Goal: Information Seeking & Learning: Learn about a topic

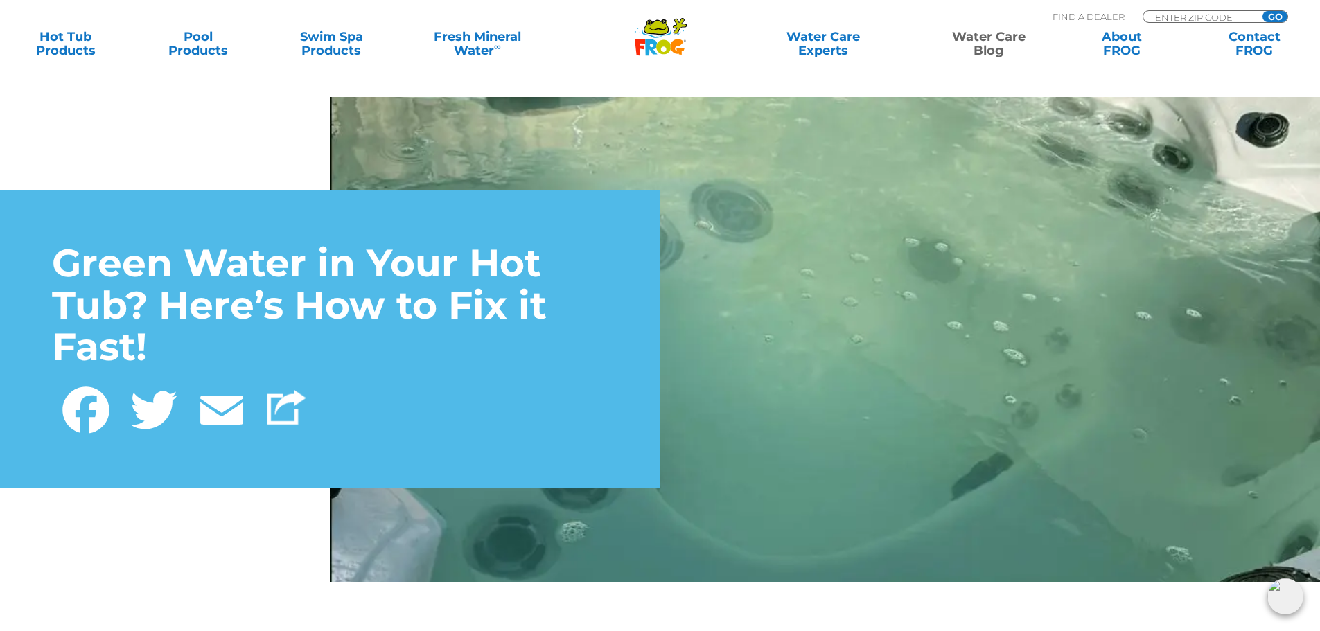
drag, startPoint x: 193, startPoint y: 481, endPoint x: 346, endPoint y: 186, distance: 332.5
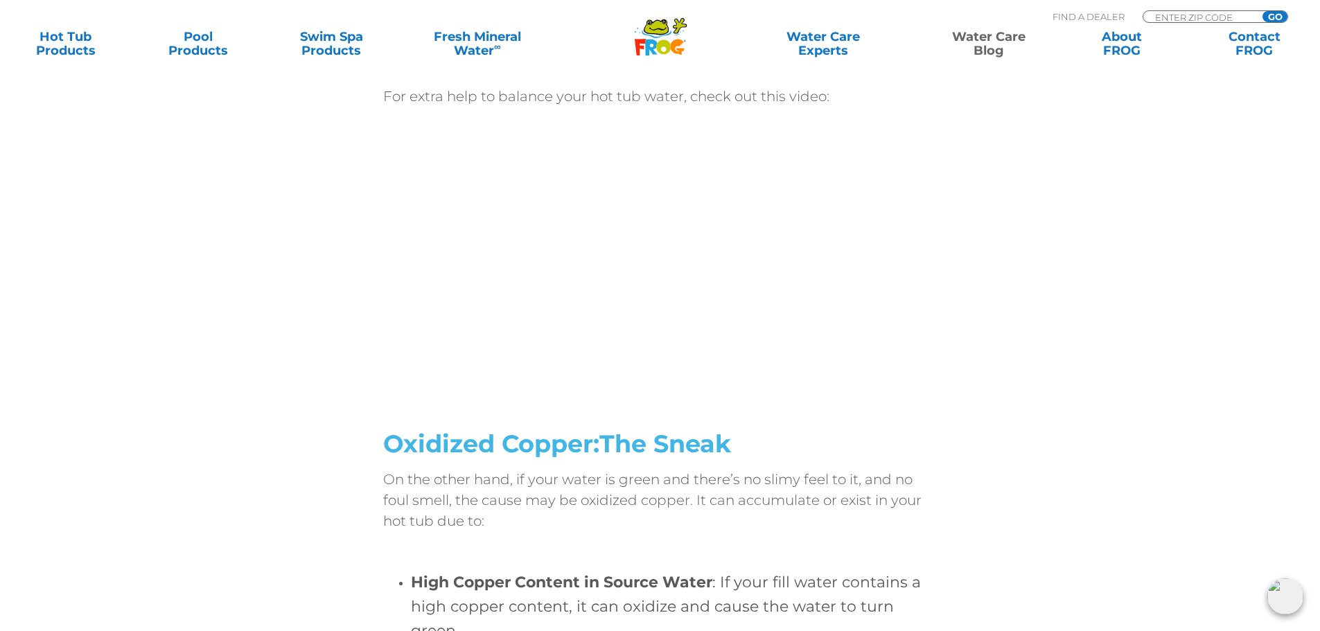
scroll to position [1663, 0]
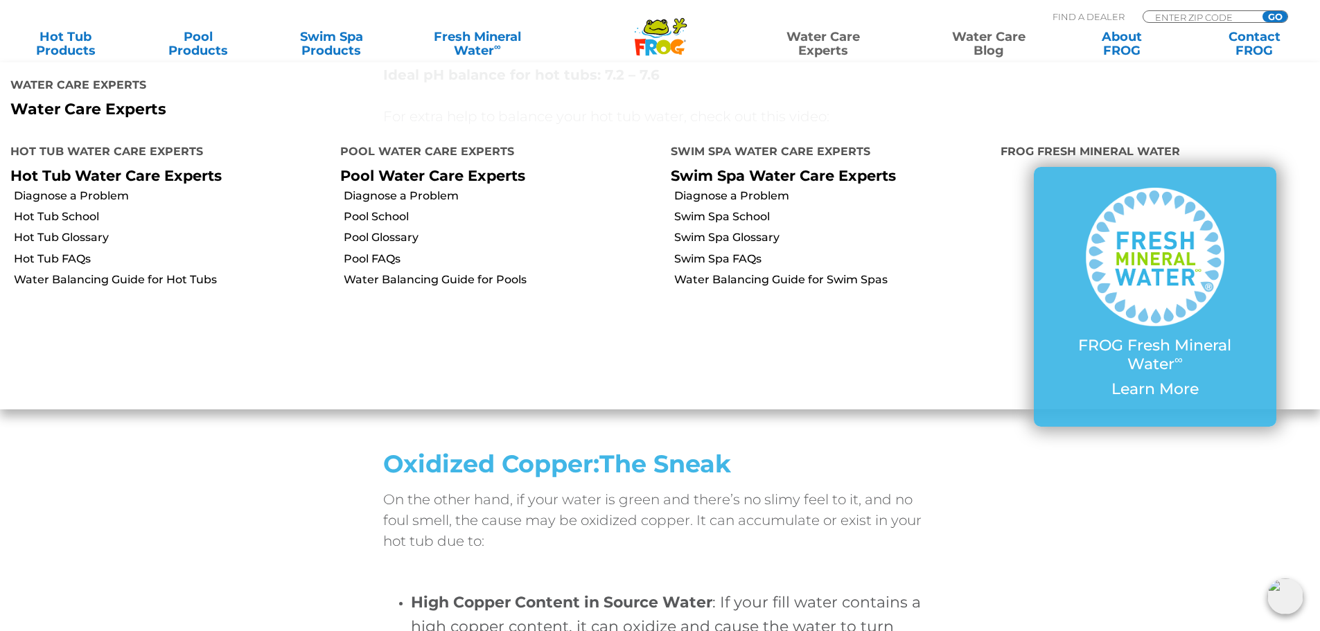
click at [810, 46] on link "Water Care Experts" at bounding box center [823, 44] width 168 height 28
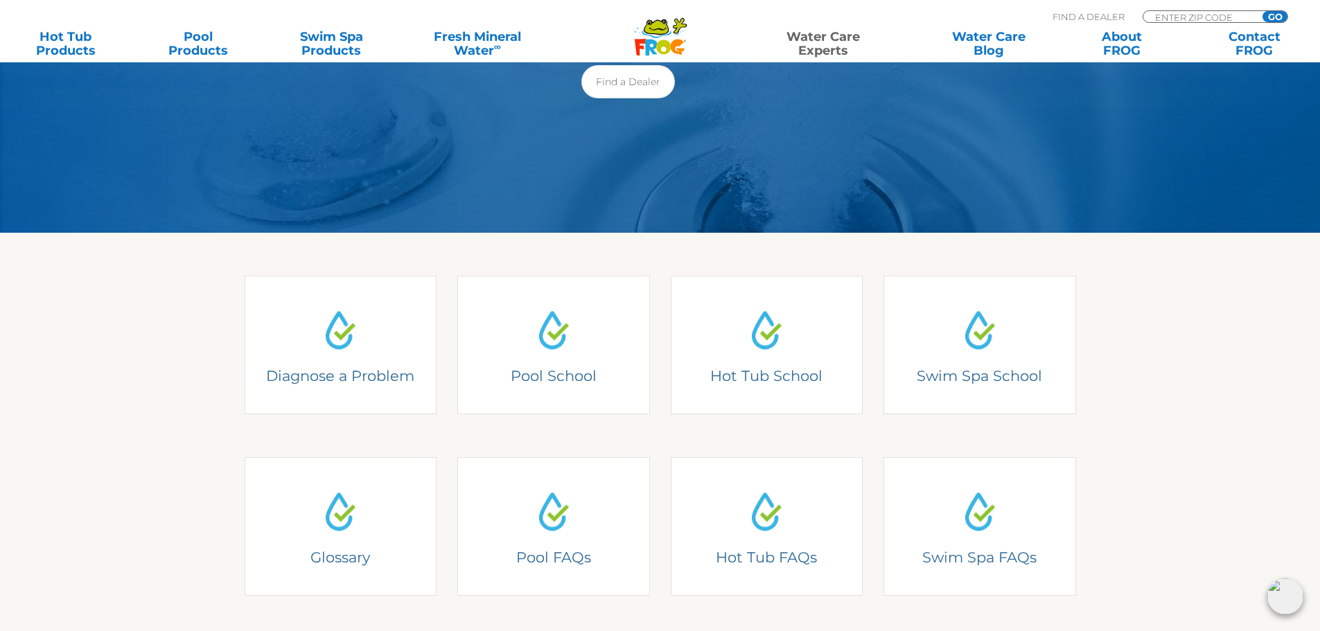
scroll to position [277, 0]
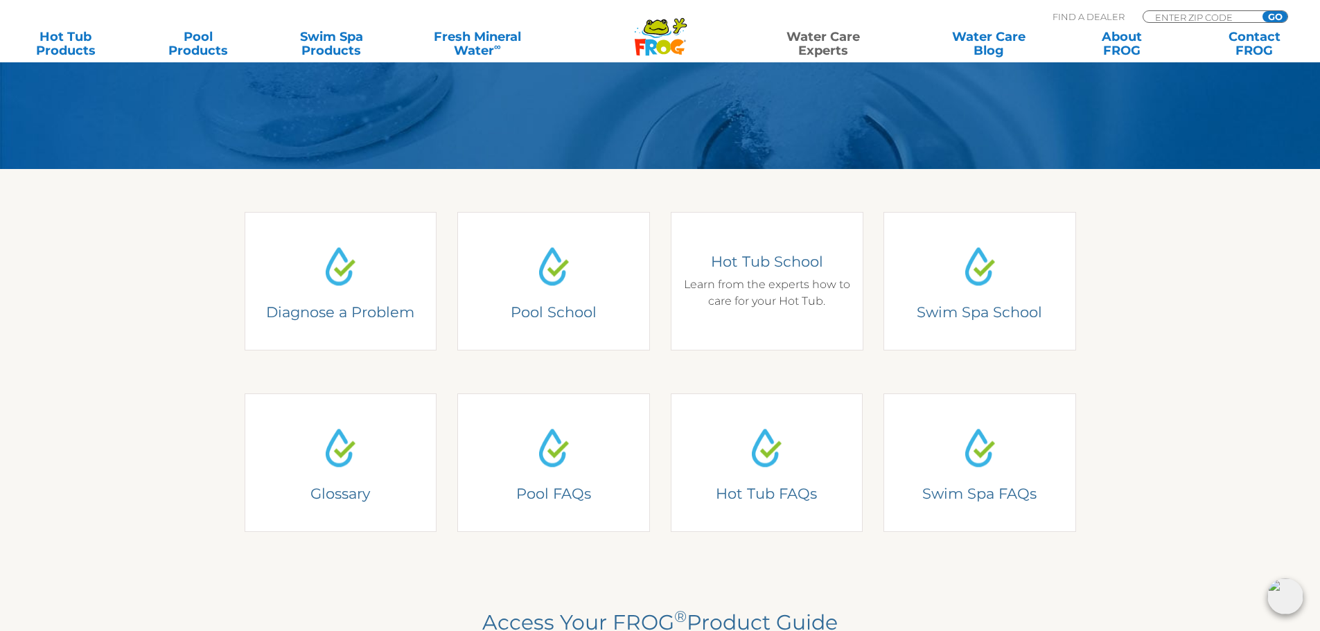
click at [740, 288] on div "Hot Tub School Hot Tub School Learn from the experts how to care for your Hot T…" at bounding box center [767, 281] width 193 height 139
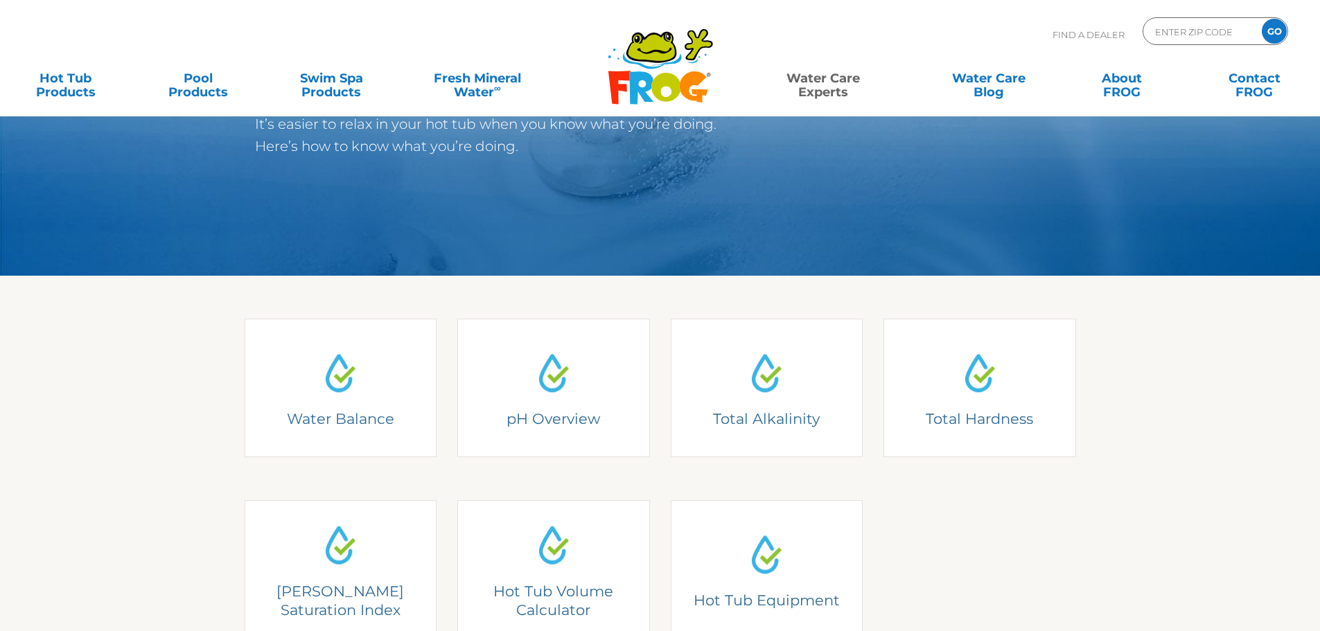
scroll to position [277, 0]
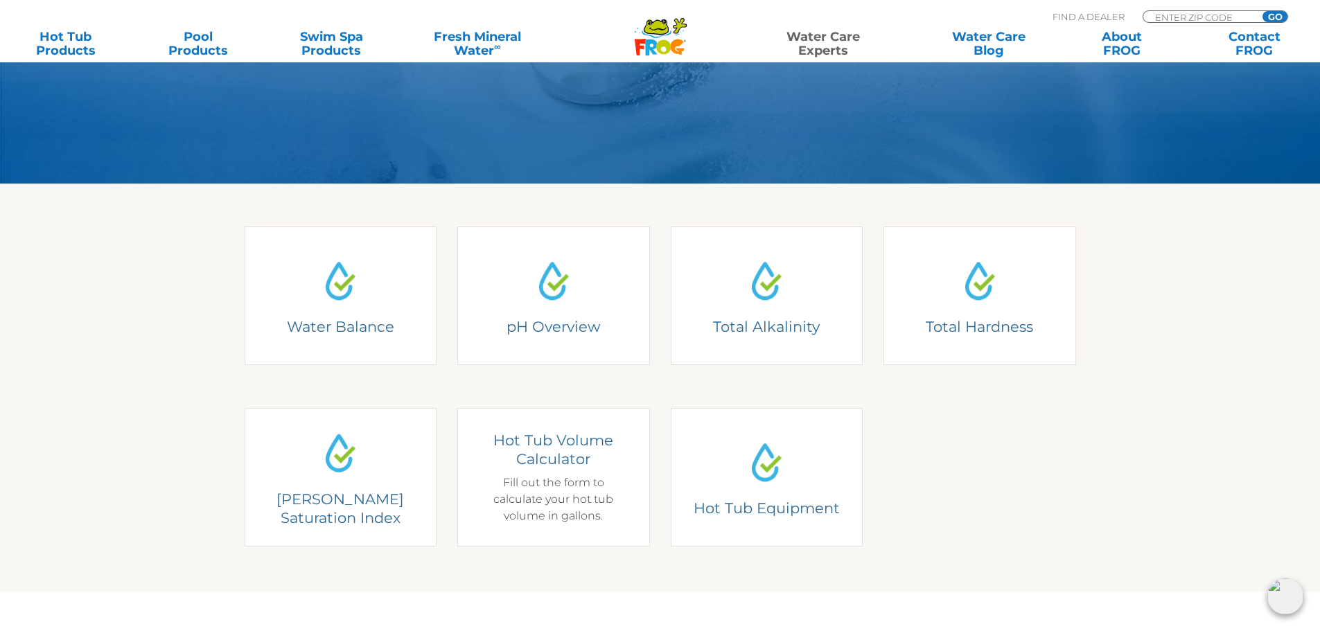
click at [519, 468] on div "Hot Tub Volume Calculator Hot Tub Volume Calculator Fill out the form to calcul…" at bounding box center [553, 477] width 193 height 139
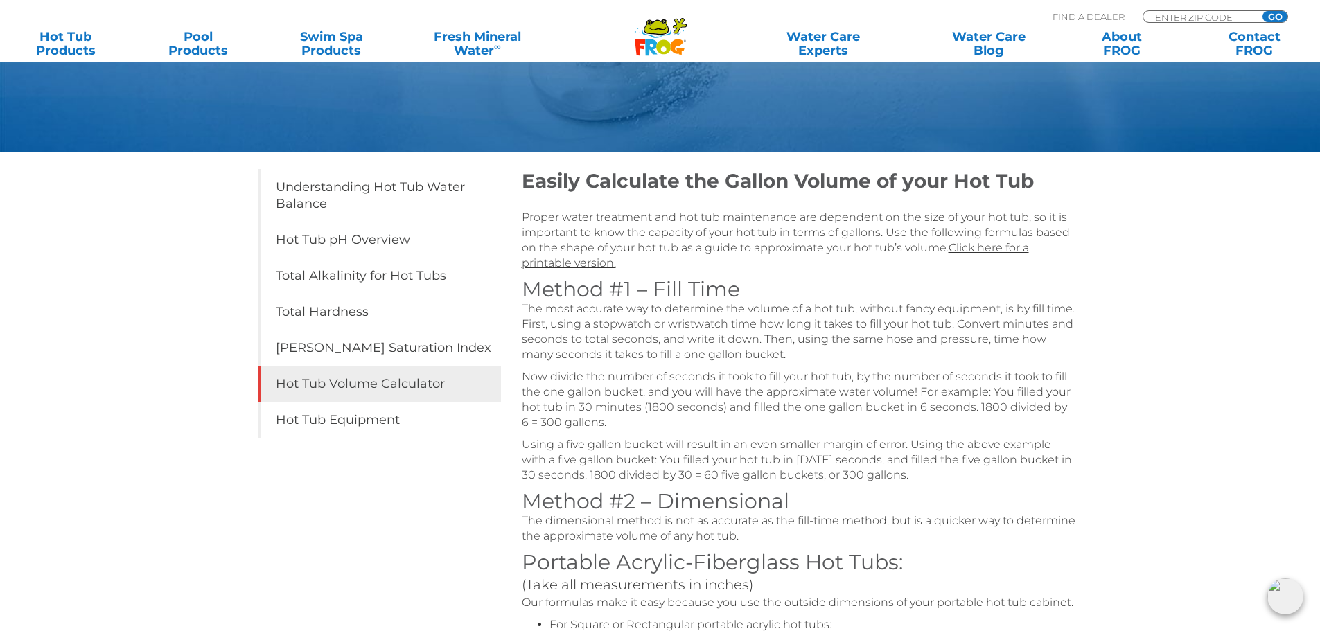
scroll to position [139, 0]
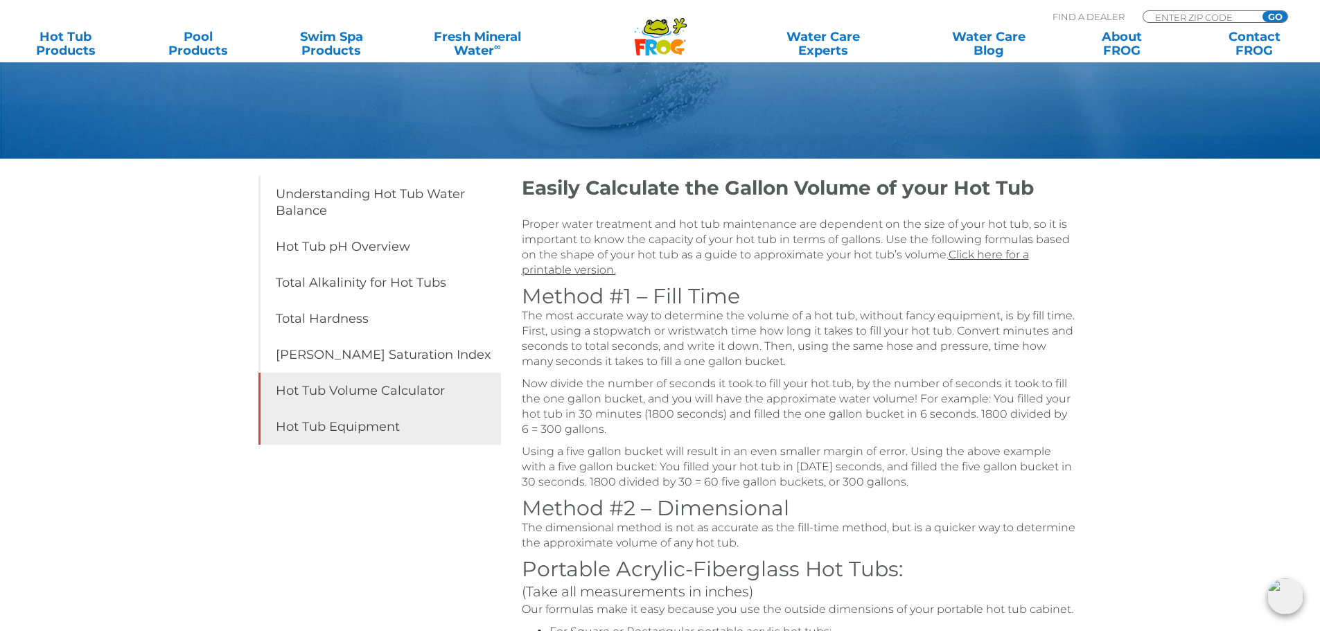
click at [303, 429] on link "Hot Tub Equipment" at bounding box center [379, 427] width 243 height 36
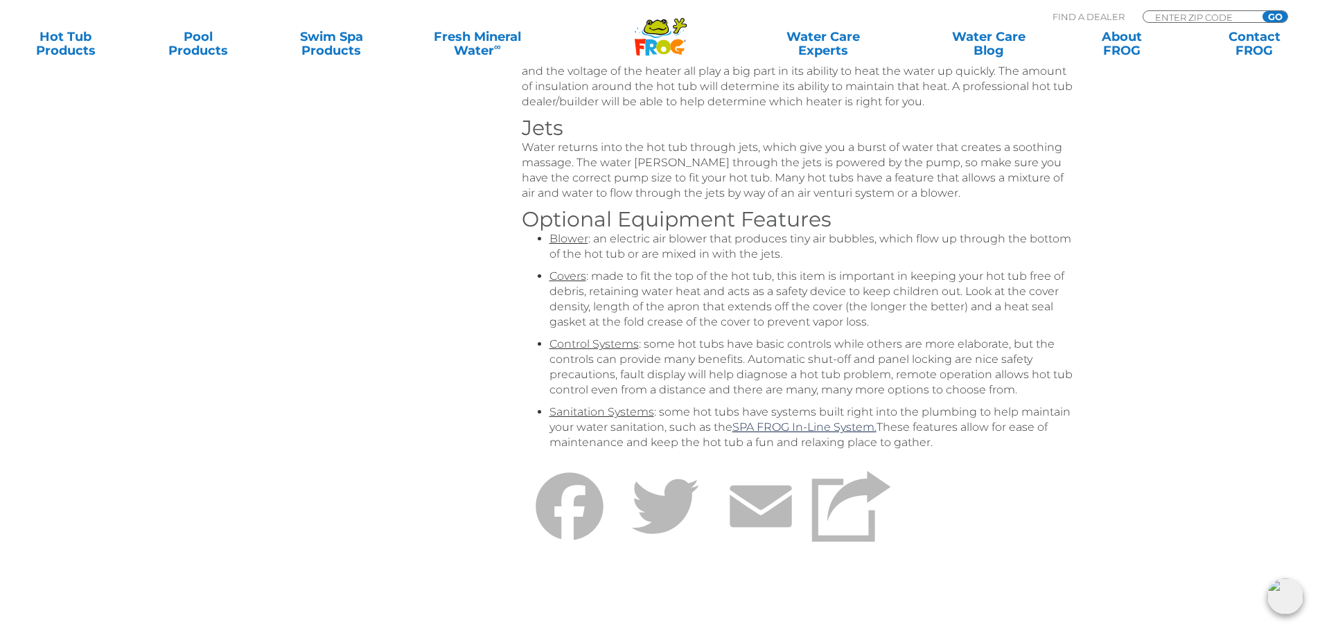
scroll to position [624, 0]
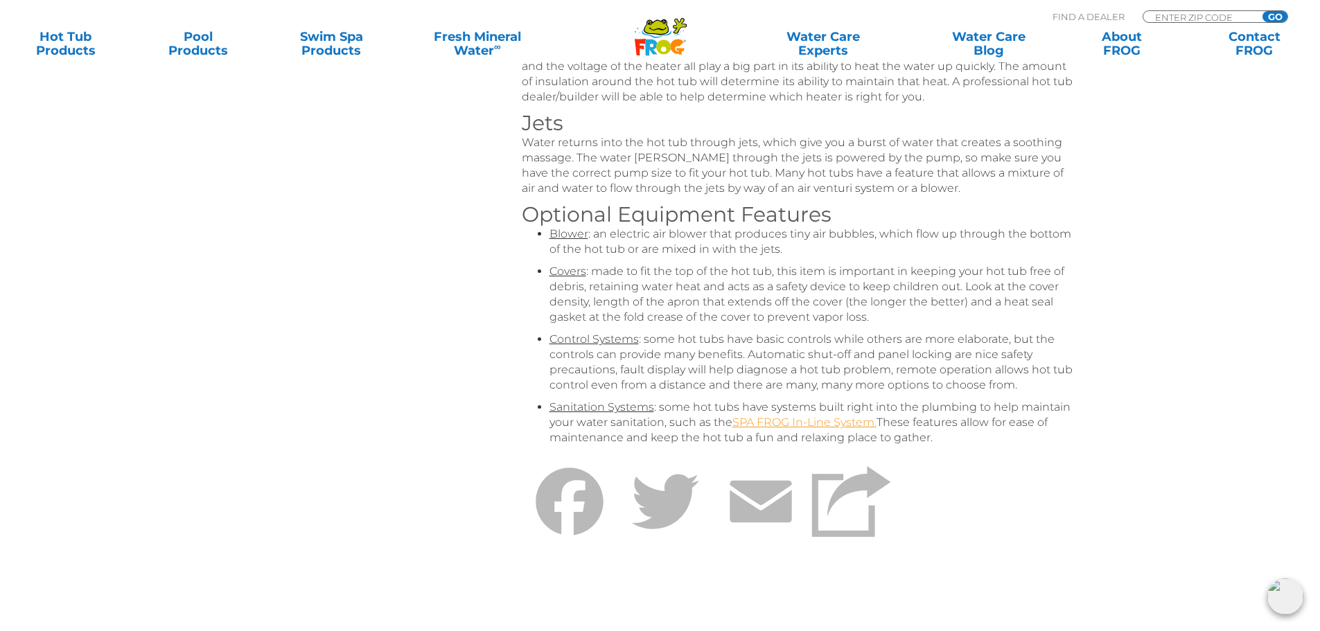
click at [818, 423] on link "SPA FROG In-Line System." at bounding box center [804, 422] width 144 height 13
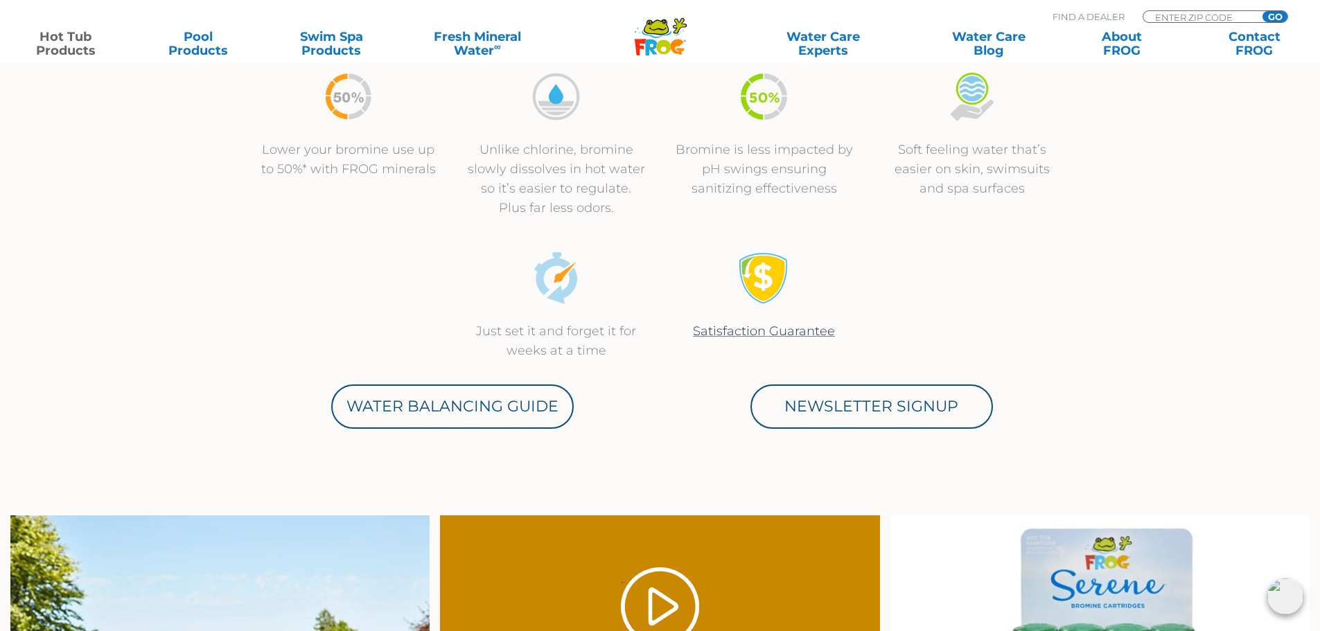
scroll to position [485, 0]
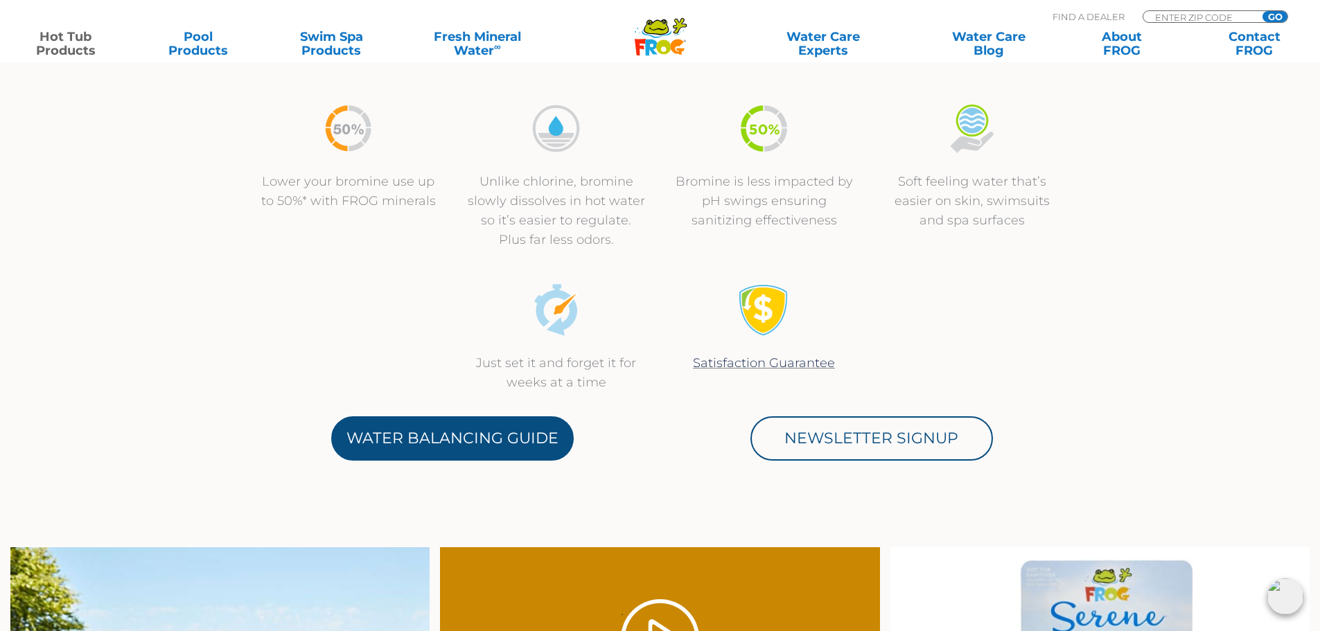
click at [443, 423] on link "Water Balancing Guide" at bounding box center [452, 438] width 243 height 44
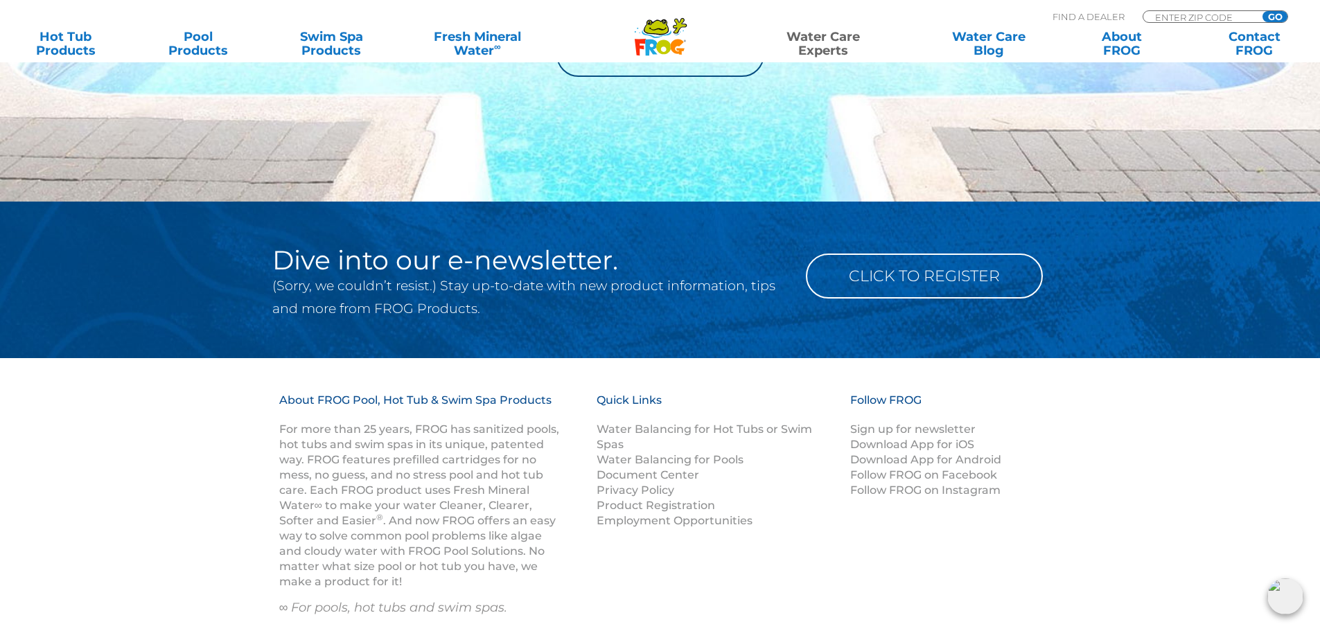
scroll to position [1802, 0]
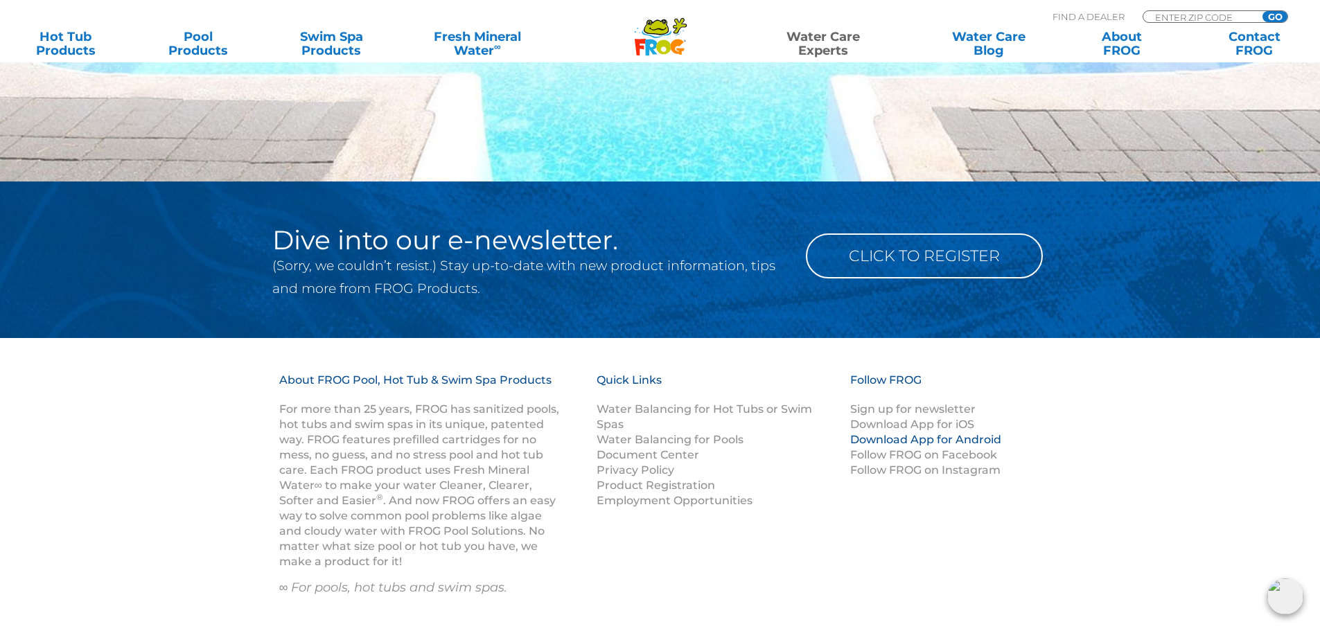
click at [864, 442] on link "Download App for Android" at bounding box center [925, 439] width 151 height 13
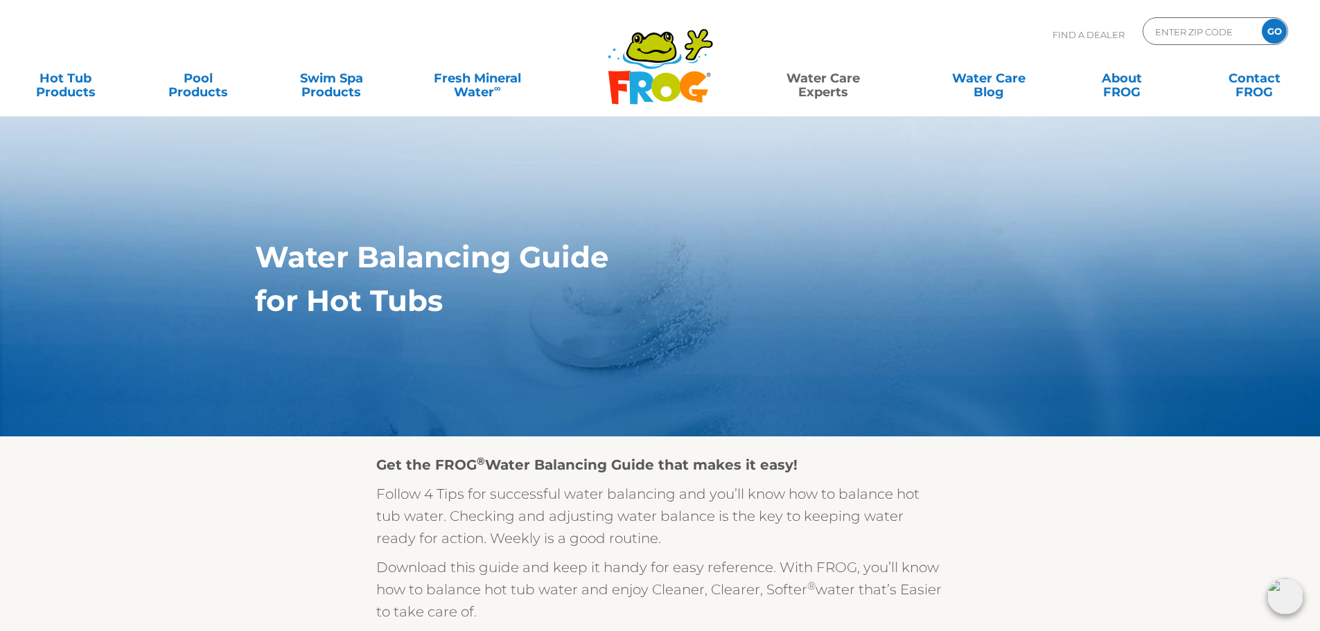
scroll to position [0, 0]
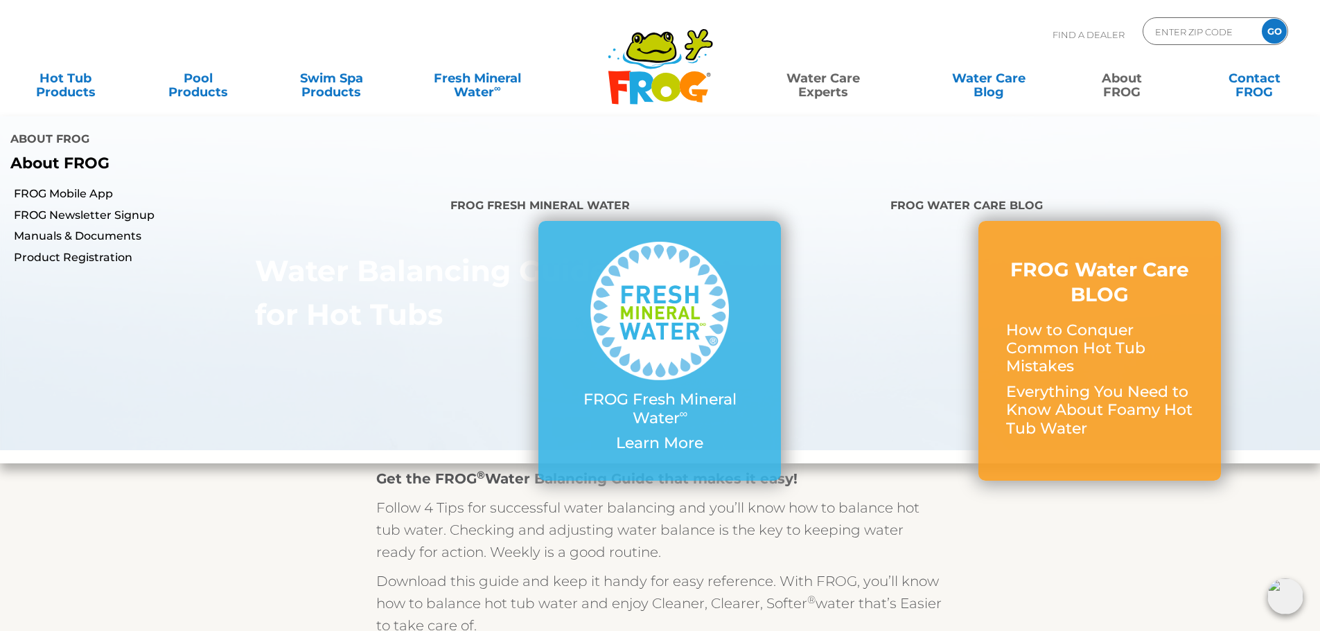
click at [1116, 90] on link "About FROG" at bounding box center [1121, 78] width 103 height 28
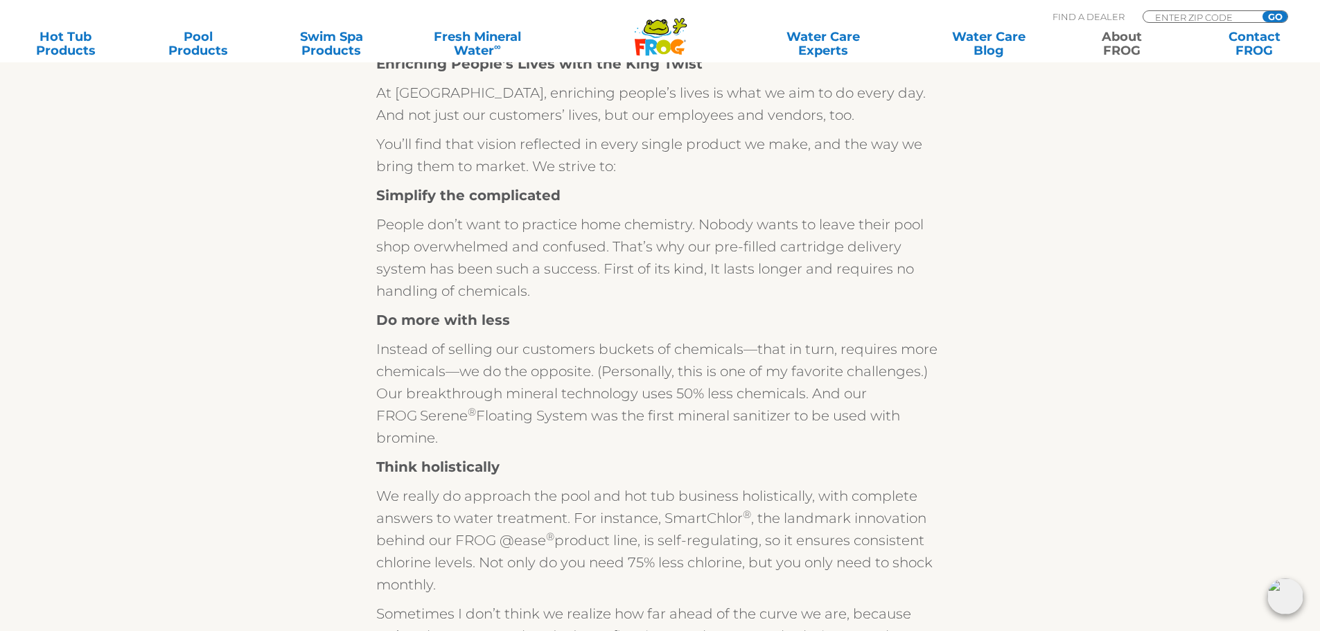
scroll to position [346, 0]
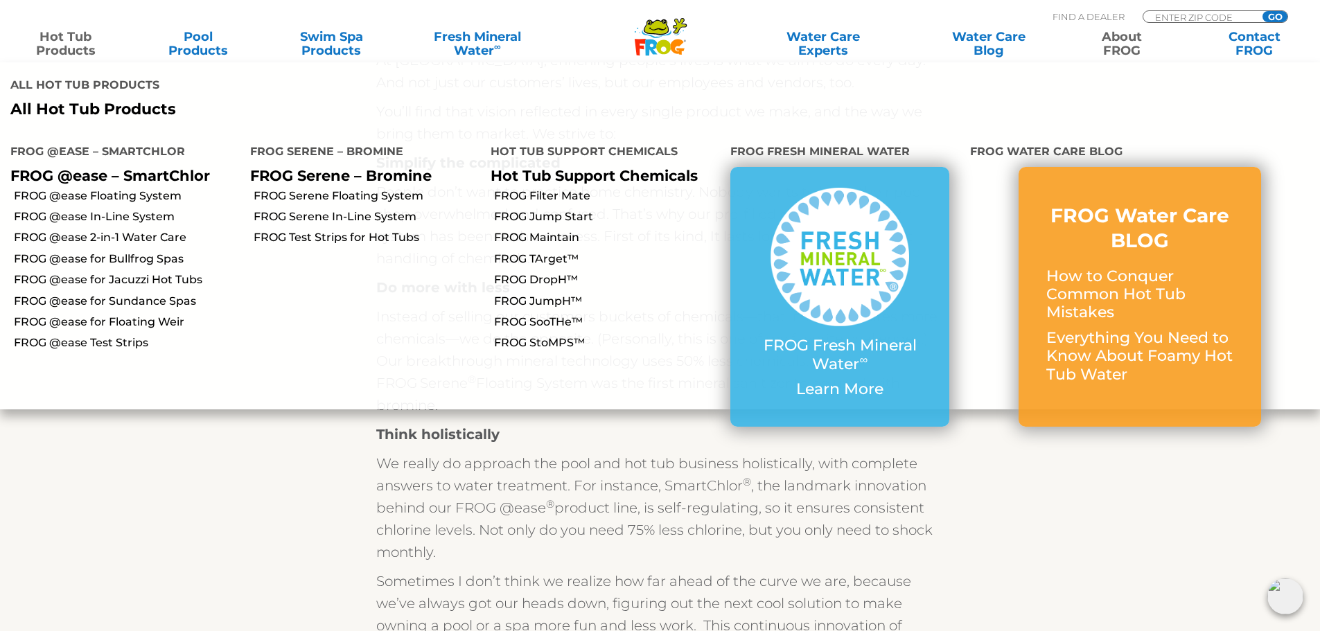
click at [73, 53] on link "Hot Tub Products" at bounding box center [65, 44] width 103 height 28
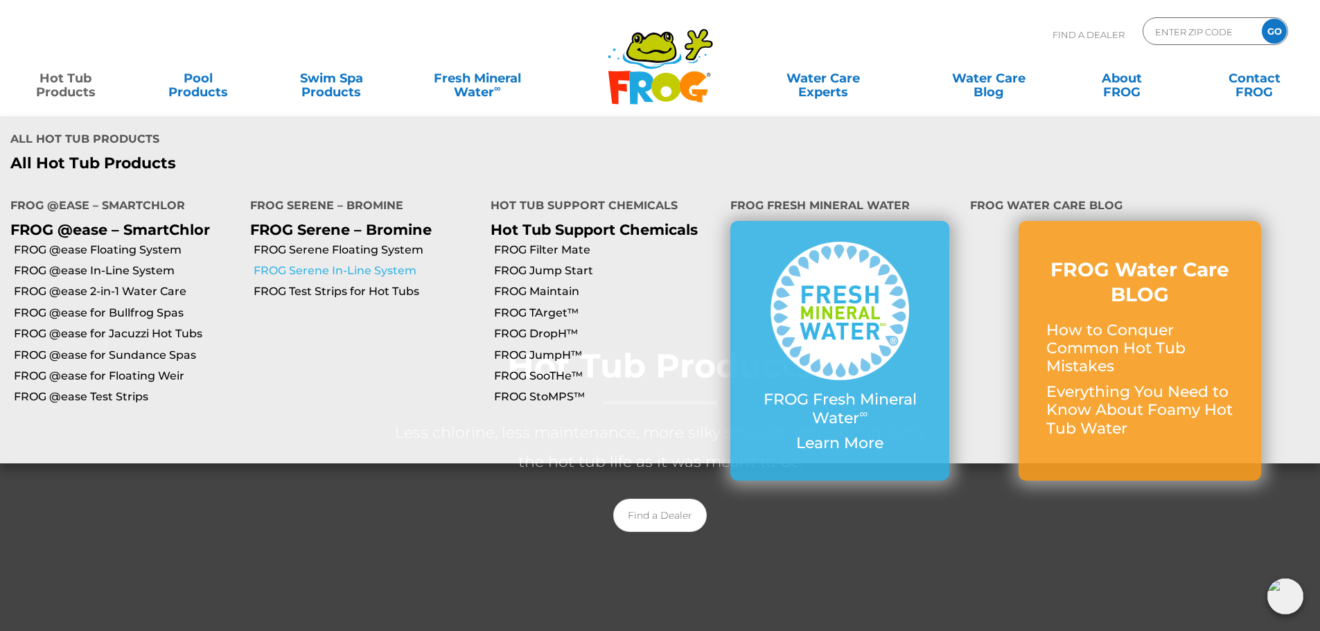
click at [308, 263] on link "FROG Serene In-Line System" at bounding box center [367, 270] width 226 height 15
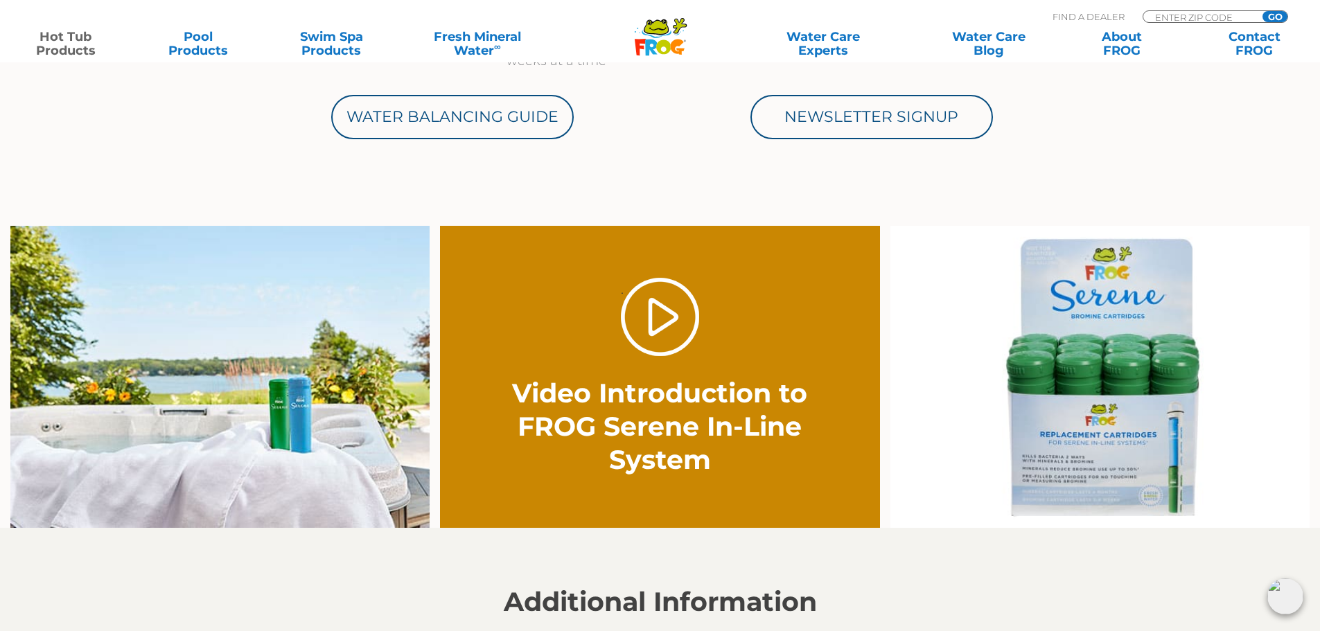
scroll to position [831, 0]
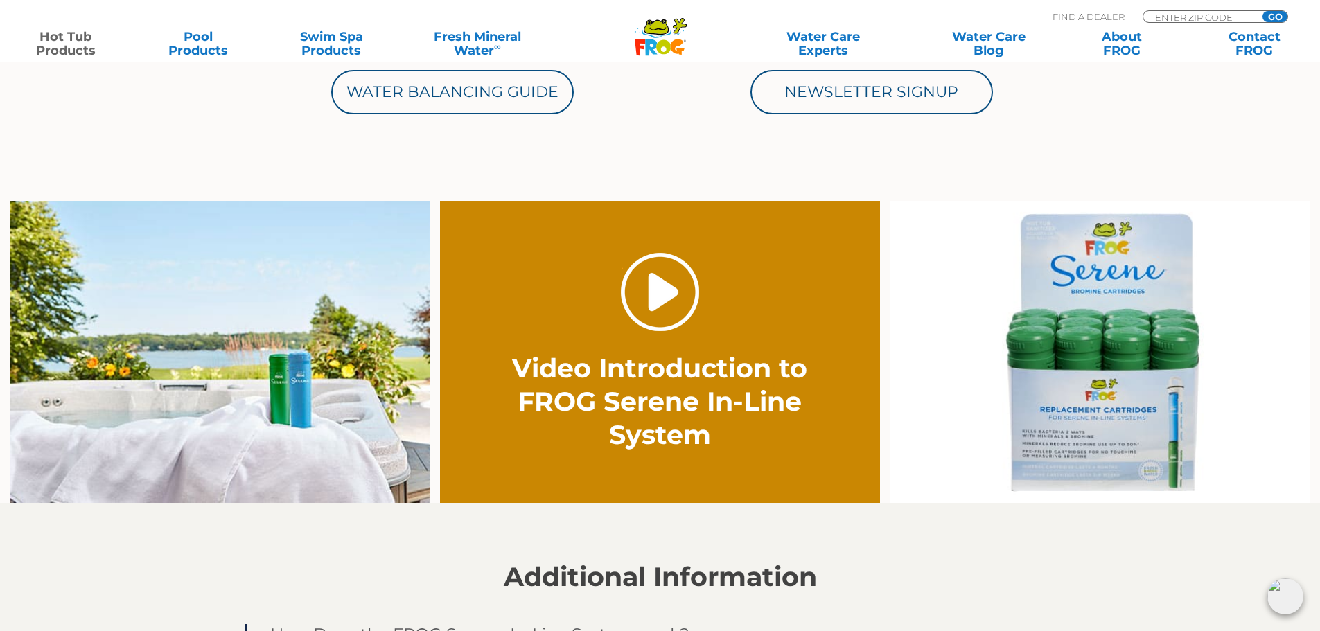
click at [674, 294] on link "." at bounding box center [660, 292] width 78 height 78
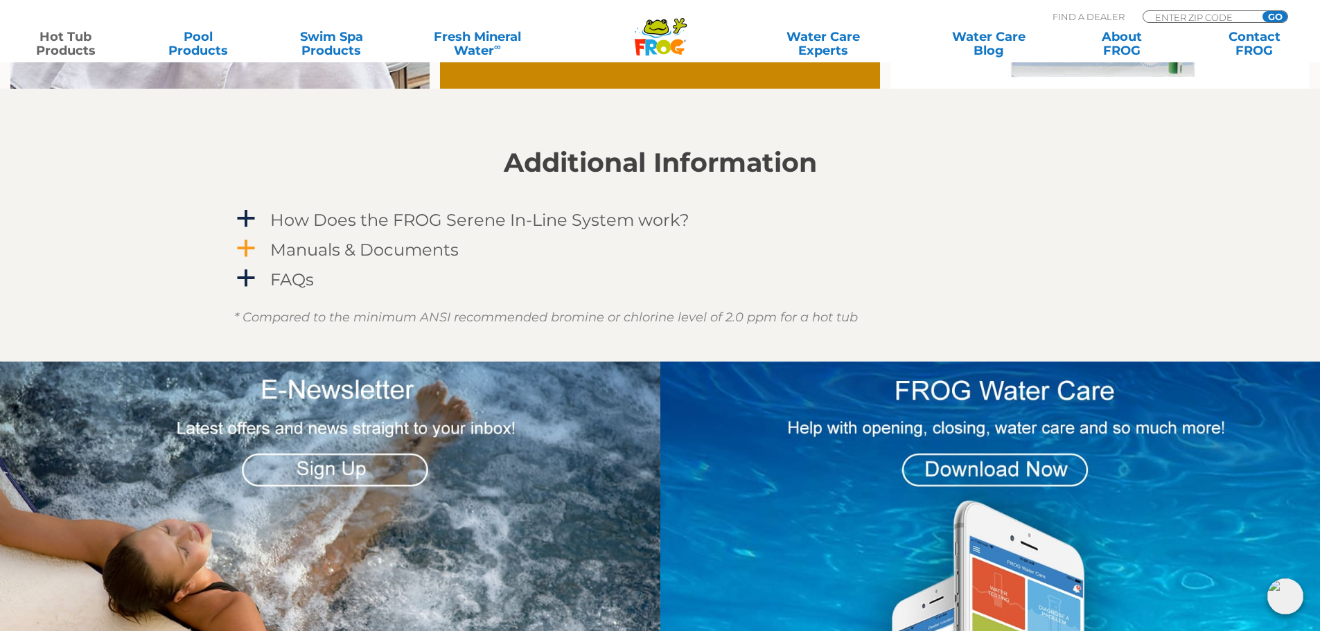
scroll to position [1247, 0]
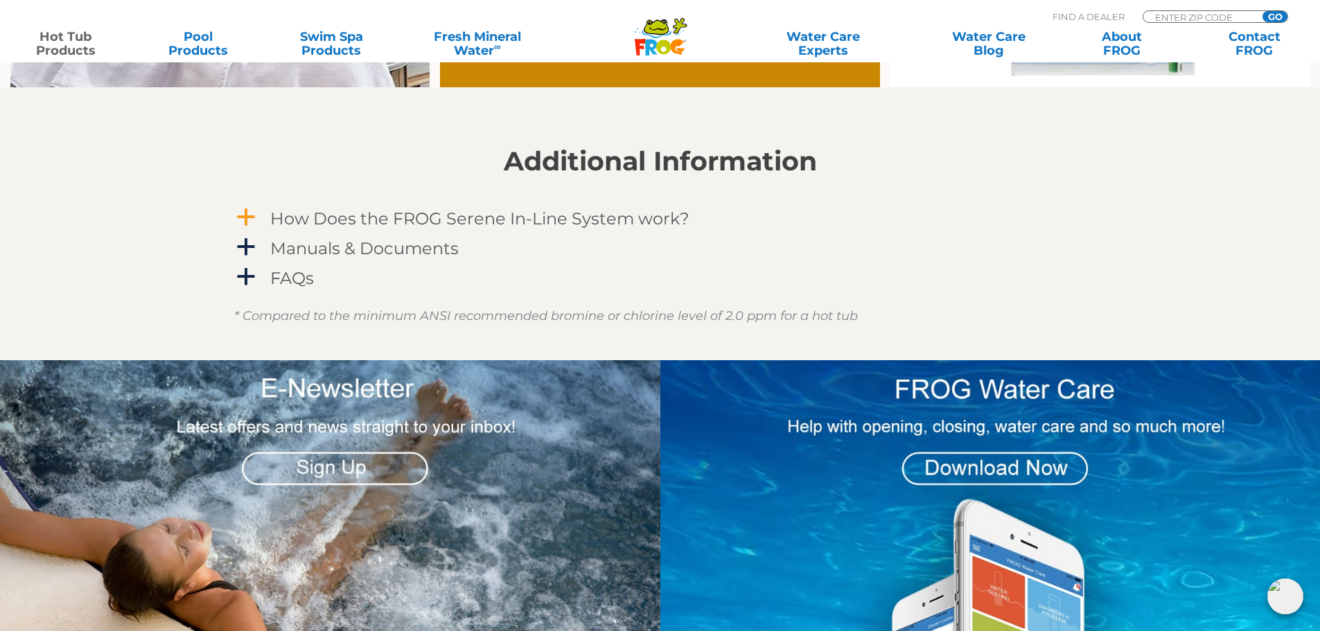
click at [243, 218] on span "a" at bounding box center [246, 217] width 21 height 21
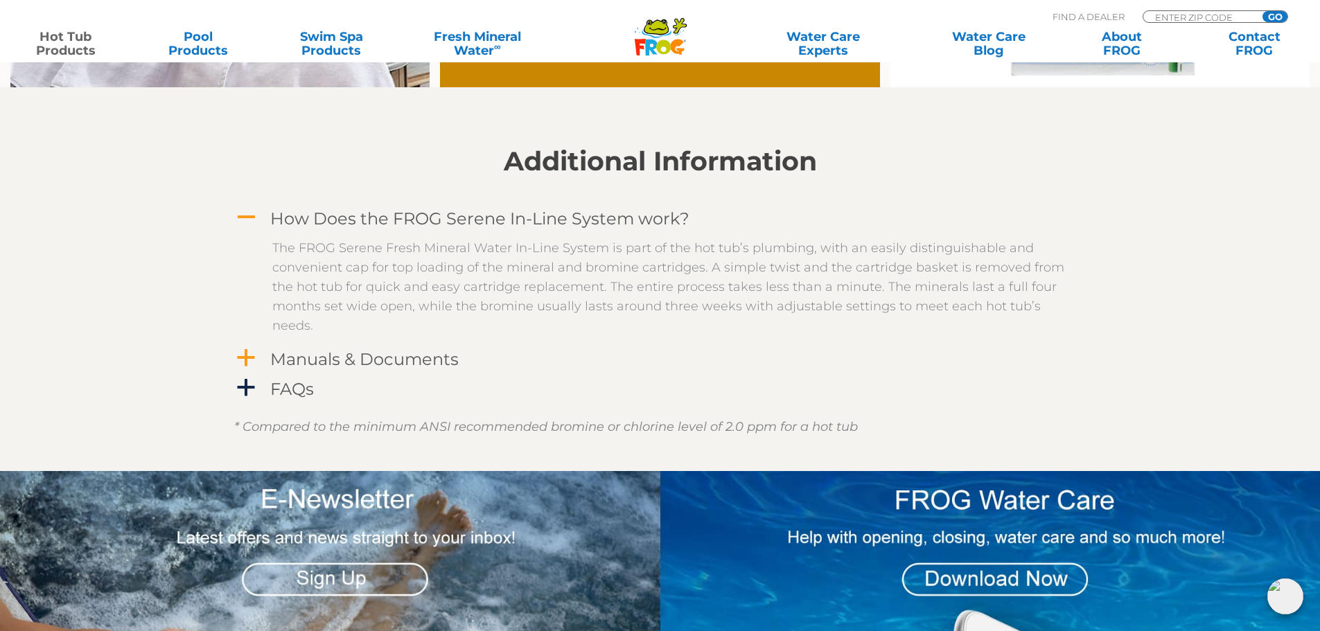
click at [247, 354] on span "a" at bounding box center [246, 358] width 21 height 21
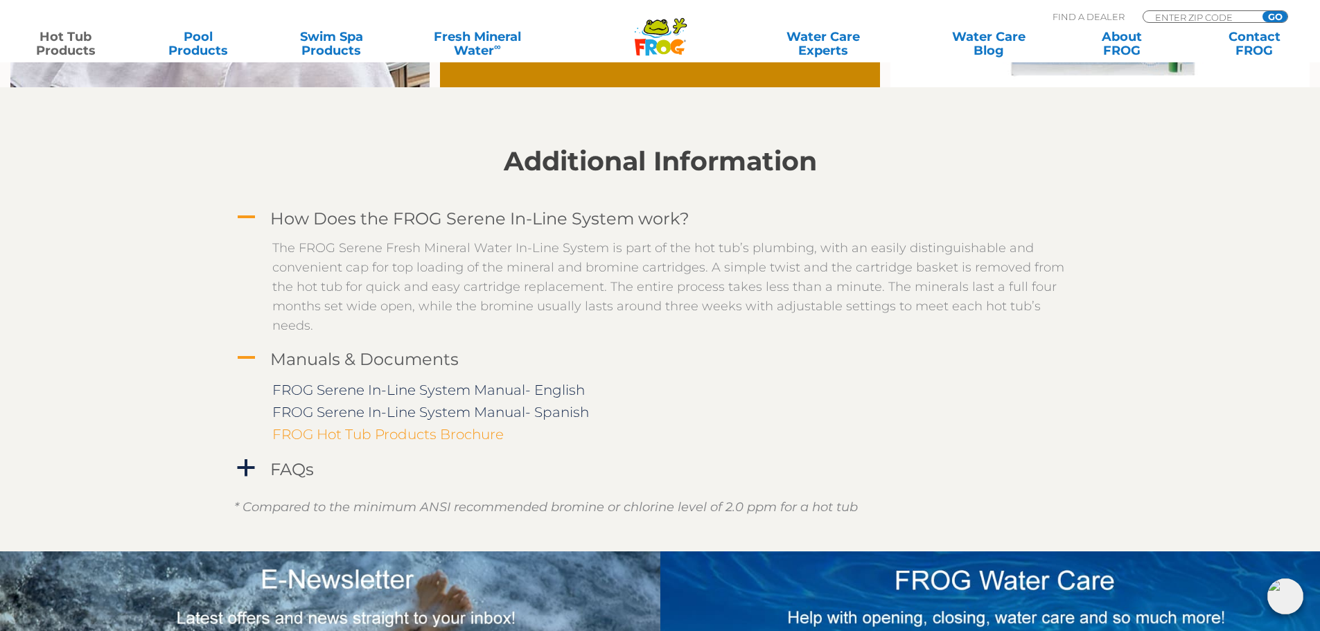
click at [298, 434] on link "FROG Hot Tub Products Brochure" at bounding box center [387, 434] width 231 height 17
click at [366, 396] on link "FROG Serene In-Line System Manual- English" at bounding box center [428, 390] width 312 height 17
